Goal: Check status: Check status

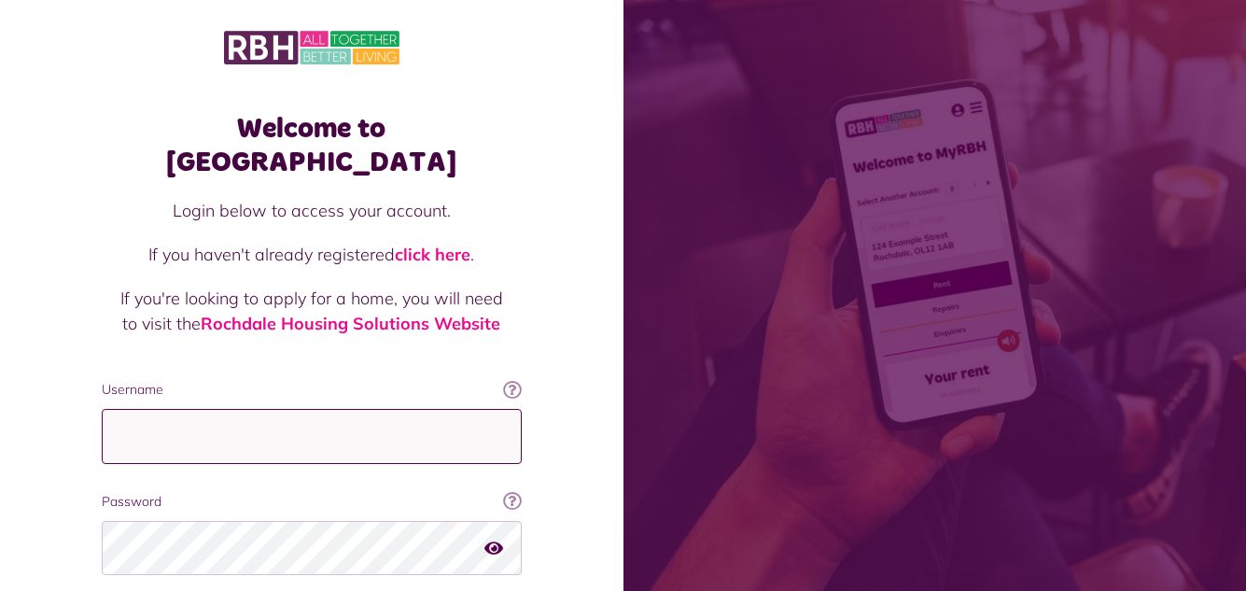
drag, startPoint x: 0, startPoint y: 0, endPoint x: 192, endPoint y: 394, distance: 438.2
click at [192, 409] on input "Username" at bounding box center [312, 436] width 420 height 55
type input "**********"
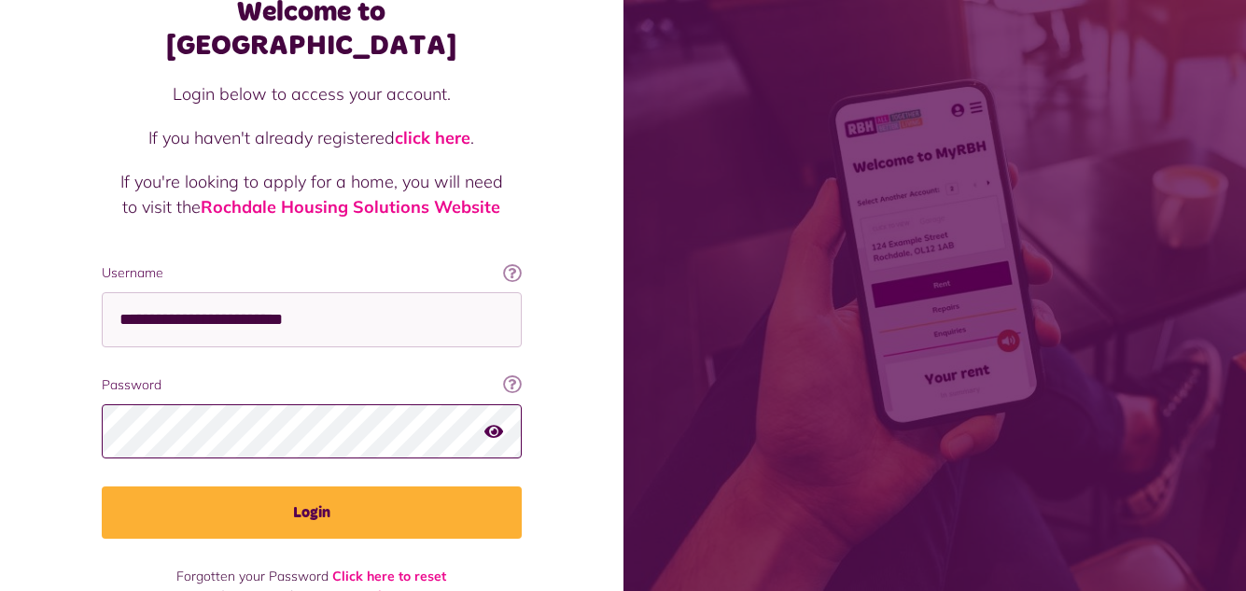
scroll to position [126, 0]
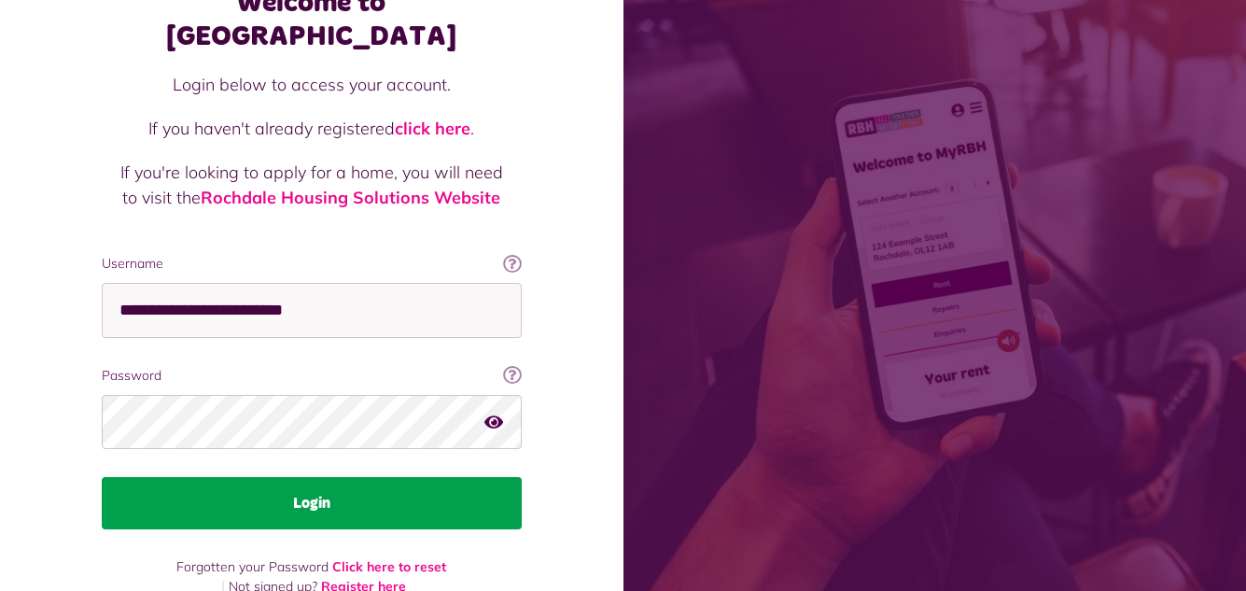
click at [441, 477] on button "Login" at bounding box center [312, 503] width 420 height 52
click at [363, 477] on button "Login" at bounding box center [312, 503] width 420 height 52
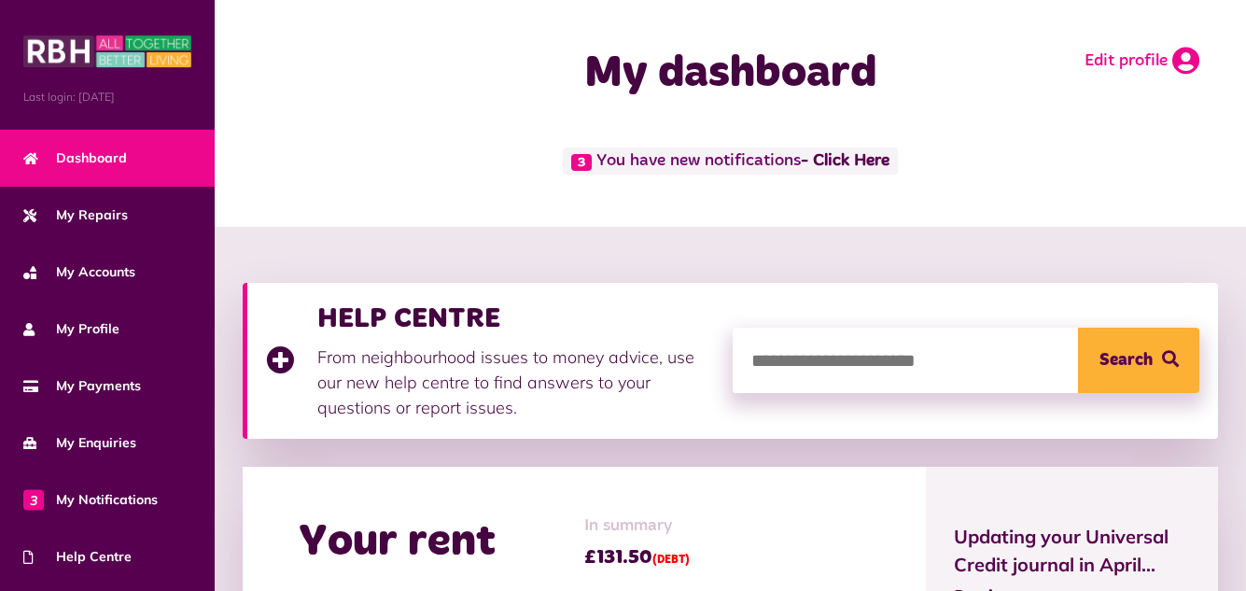
click at [1185, 61] on icon at bounding box center [1185, 61] width 27 height 28
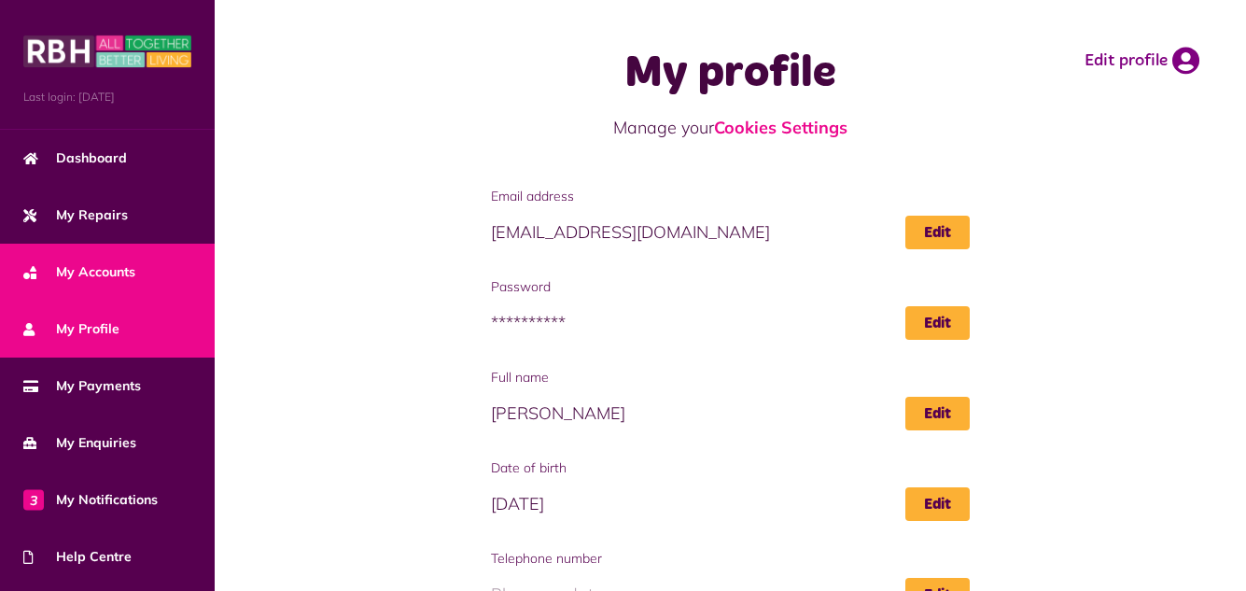
click at [105, 268] on span "My Accounts" at bounding box center [79, 272] width 112 height 20
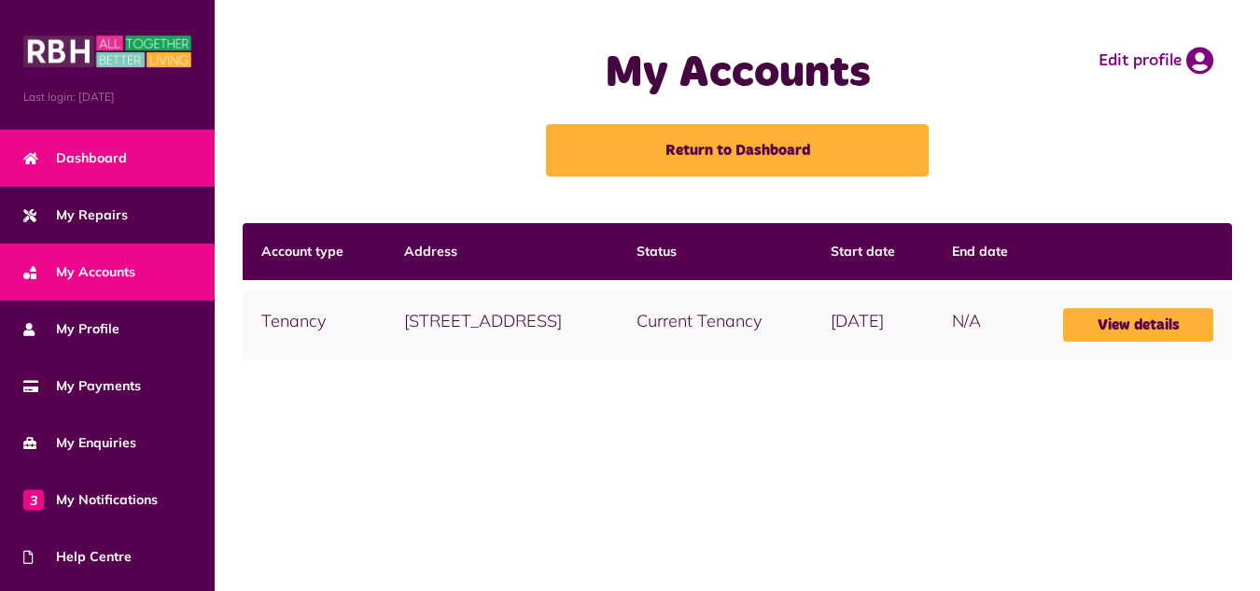
click at [101, 156] on span "Dashboard" at bounding box center [75, 158] width 104 height 20
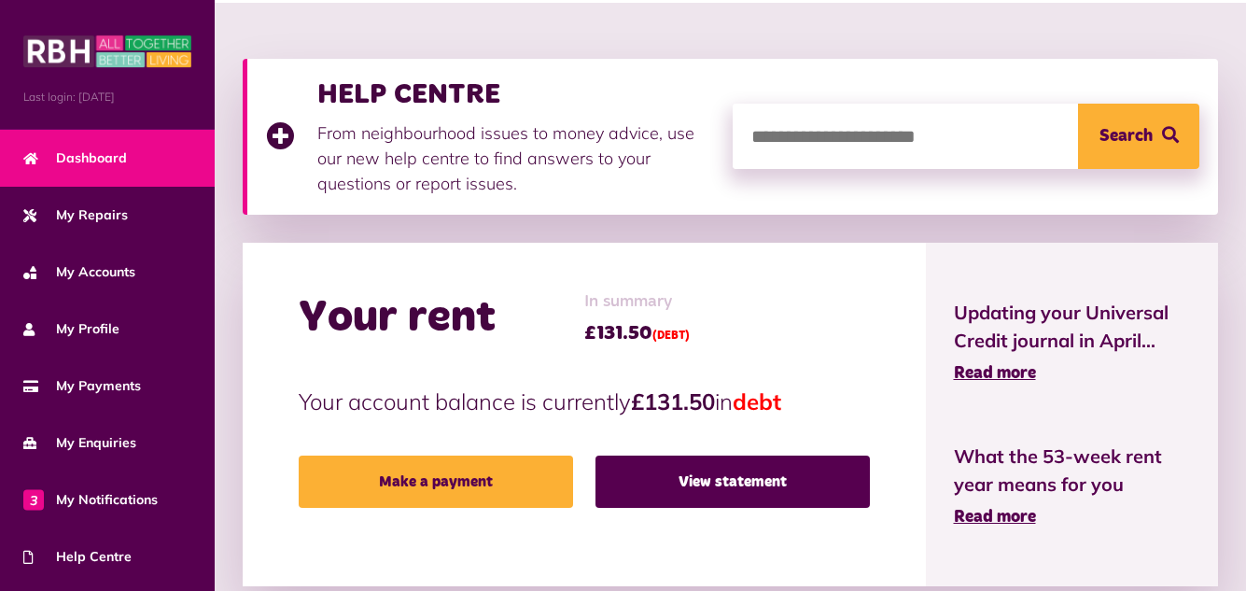
scroll to position [261, 0]
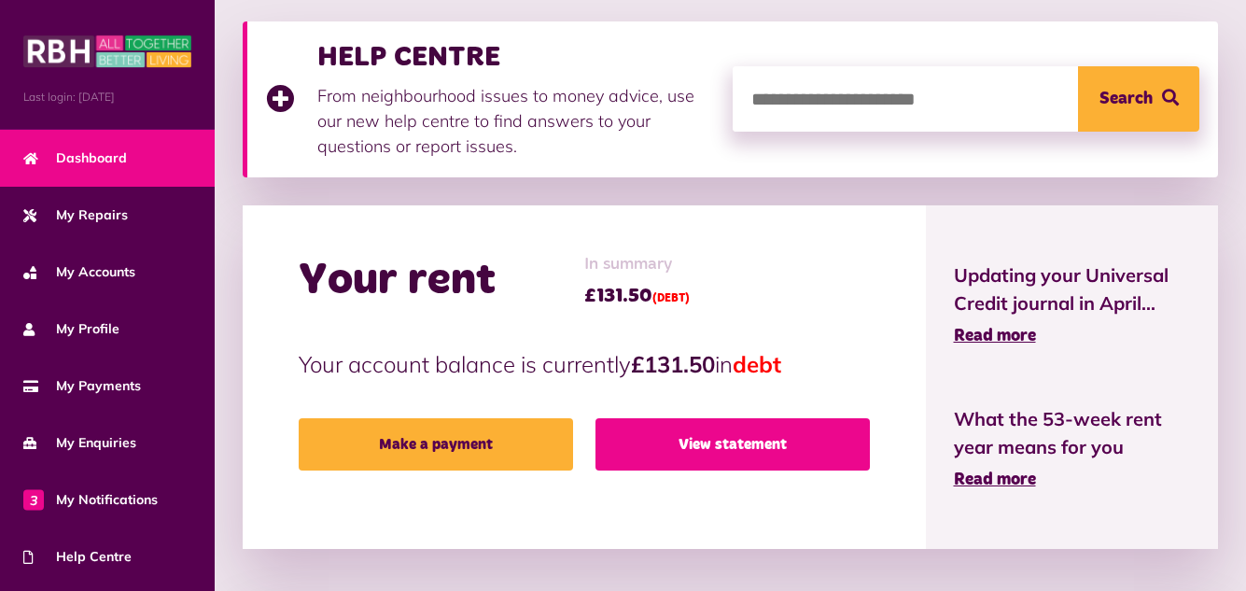
click at [750, 444] on link "View statement" at bounding box center [732, 444] width 274 height 52
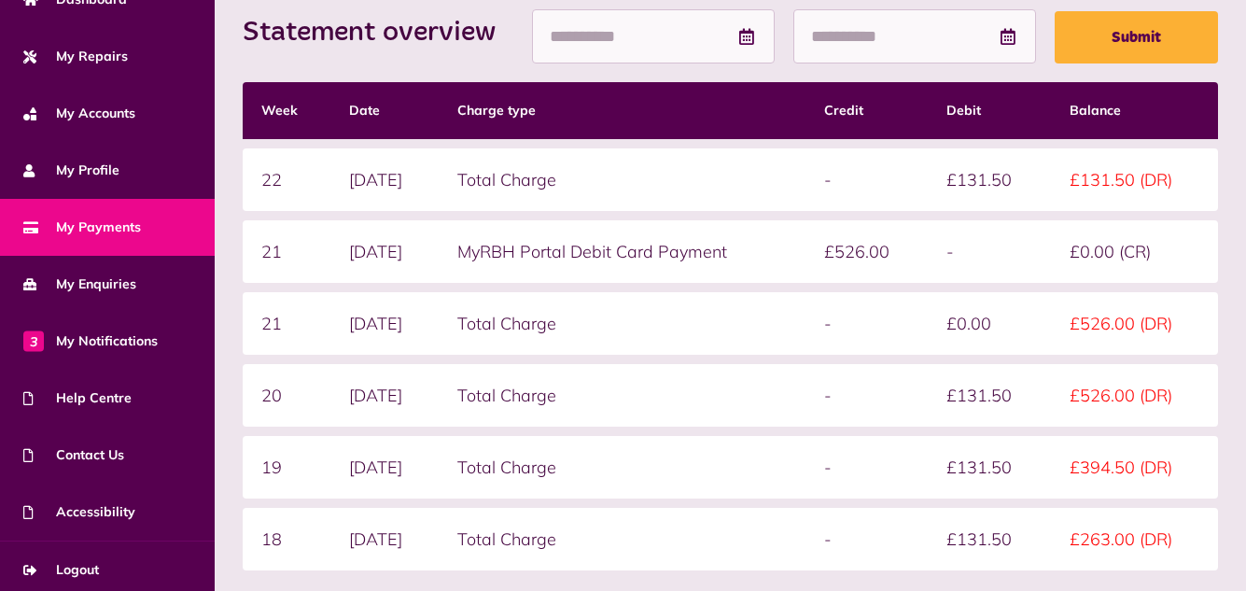
scroll to position [164, 0]
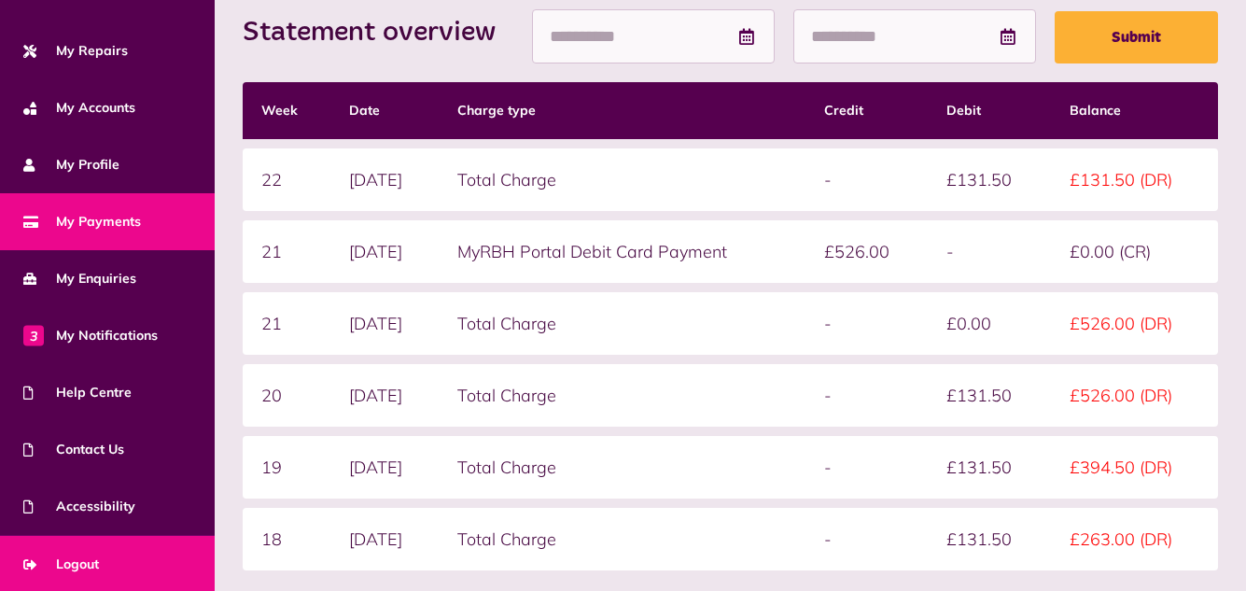
click at [109, 557] on link "Logout" at bounding box center [107, 564] width 215 height 57
